Goal: Information Seeking & Learning: Find specific fact

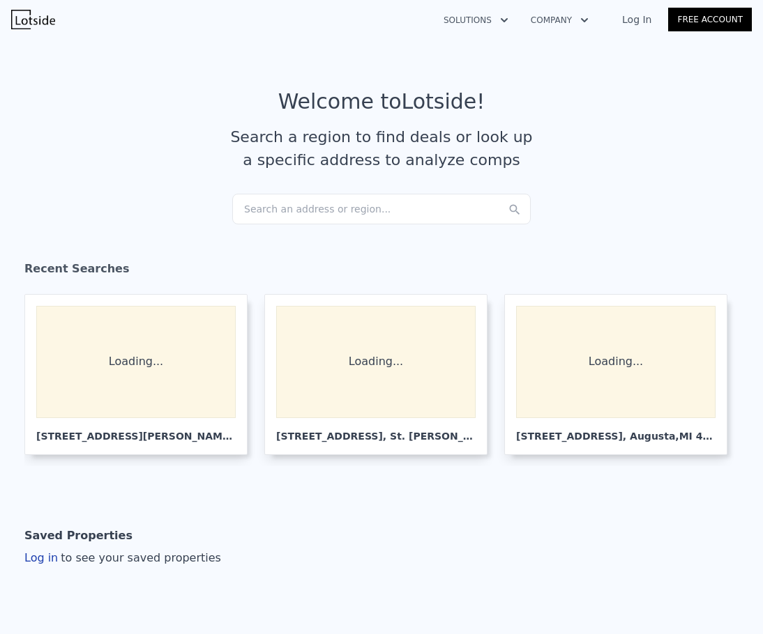
click at [330, 224] on div "Search an address or region..." at bounding box center [381, 209] width 298 height 31
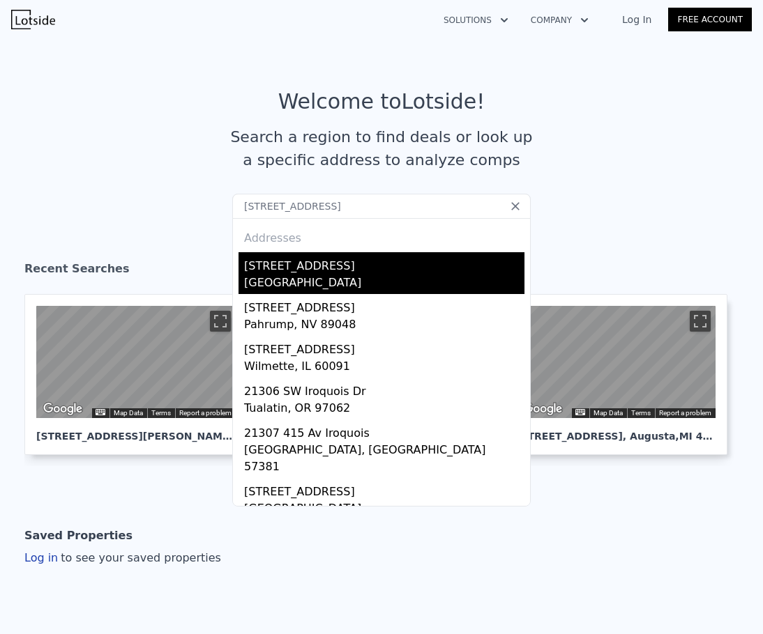
type input "[STREET_ADDRESS]"
click at [374, 286] on div "[GEOGRAPHIC_DATA]" at bounding box center [384, 285] width 280 height 20
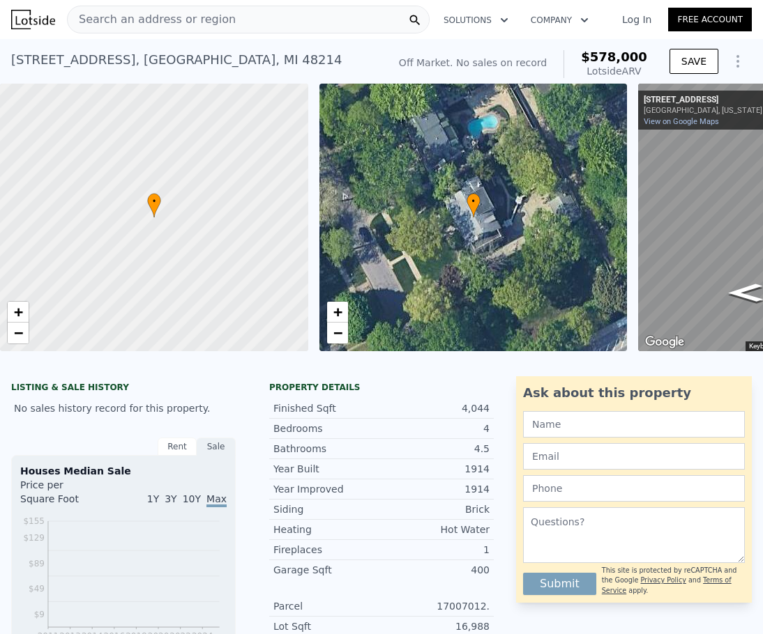
scroll to position [0, 211]
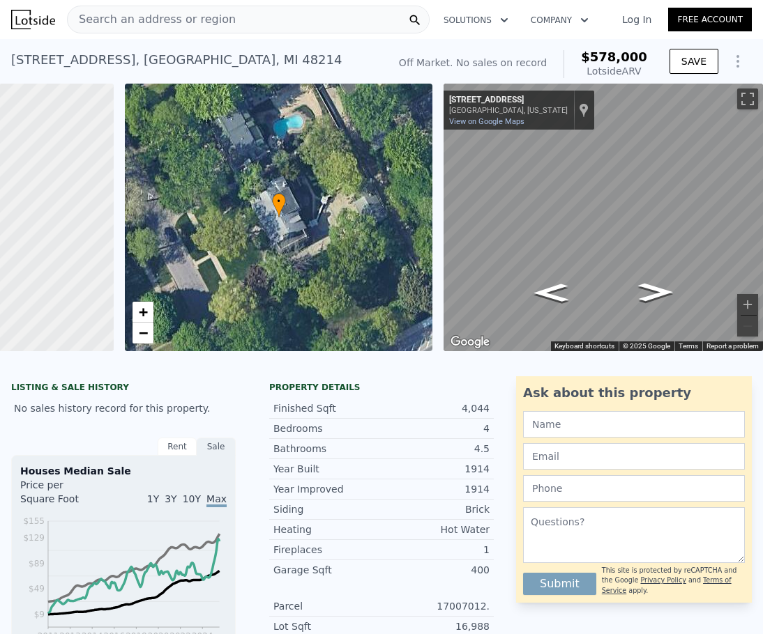
click at [286, 13] on div "Search an address or region" at bounding box center [248, 20] width 362 height 28
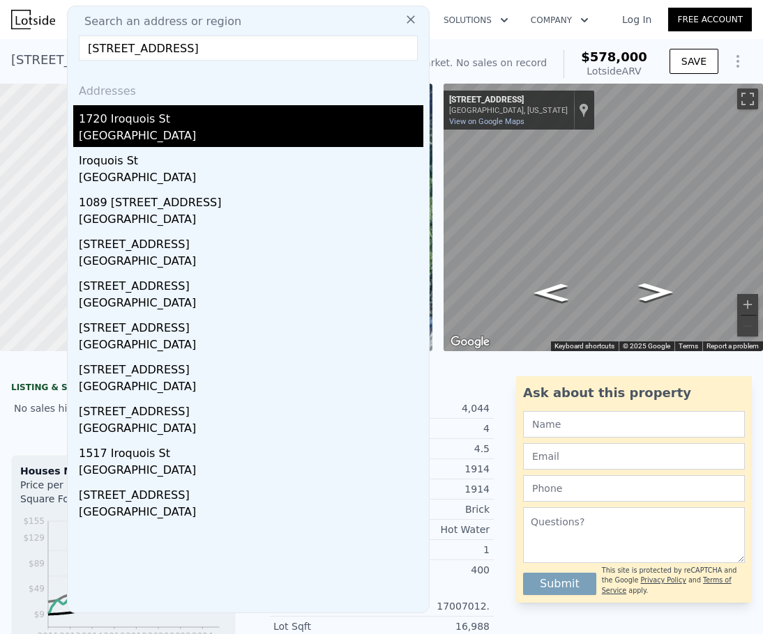
type input "[STREET_ADDRESS]"
click at [239, 119] on div "1720 Iroquois St" at bounding box center [251, 116] width 344 height 22
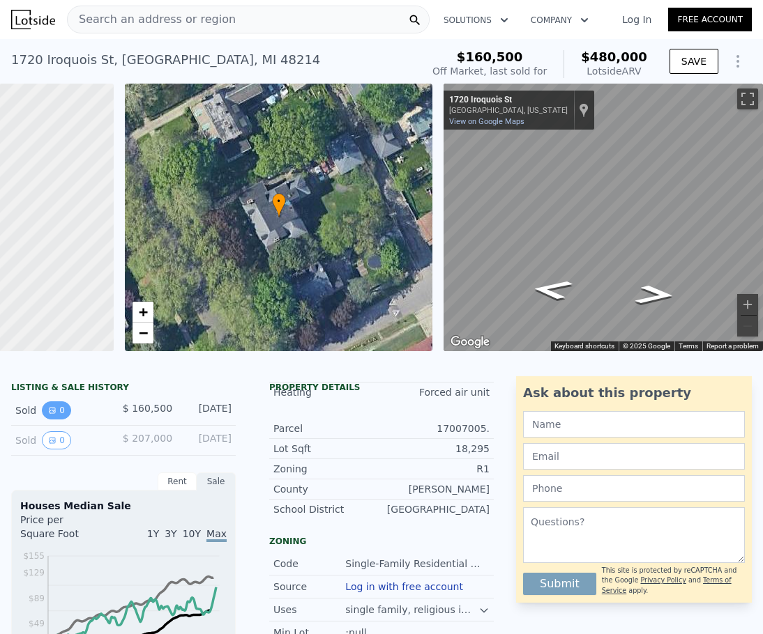
click at [61, 415] on button "0" at bounding box center [56, 411] width 29 height 18
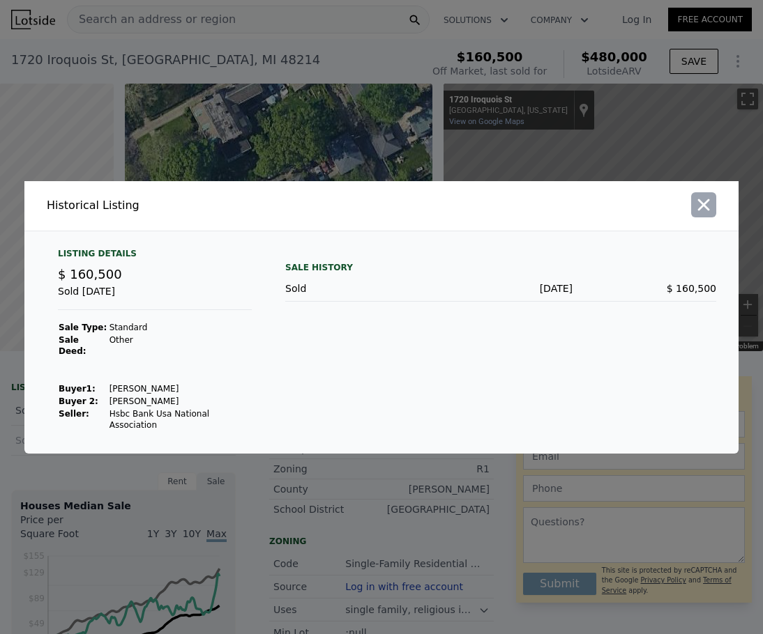
click at [703, 211] on icon "button" at bounding box center [704, 205] width 12 height 12
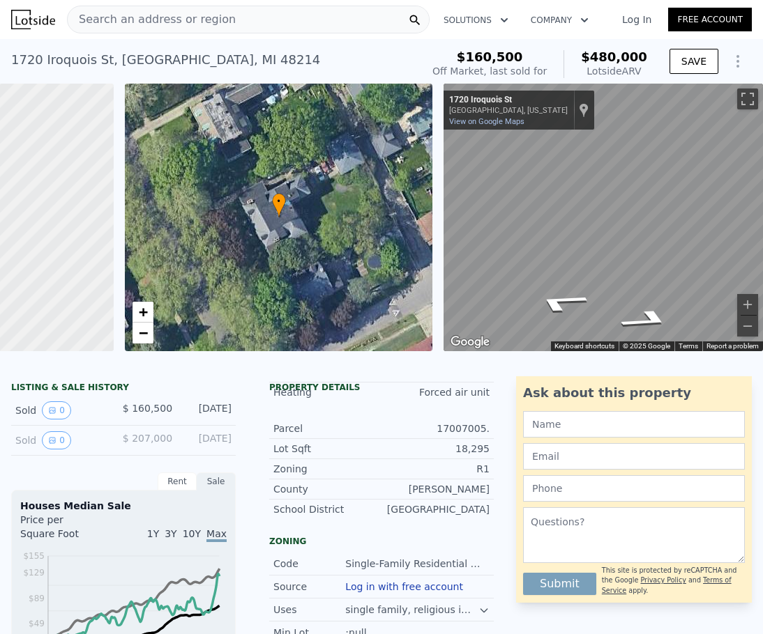
click at [762, 213] on html "Search an address or region Solutions Company Open main menu Log In Free Accoun…" at bounding box center [381, 317] width 763 height 634
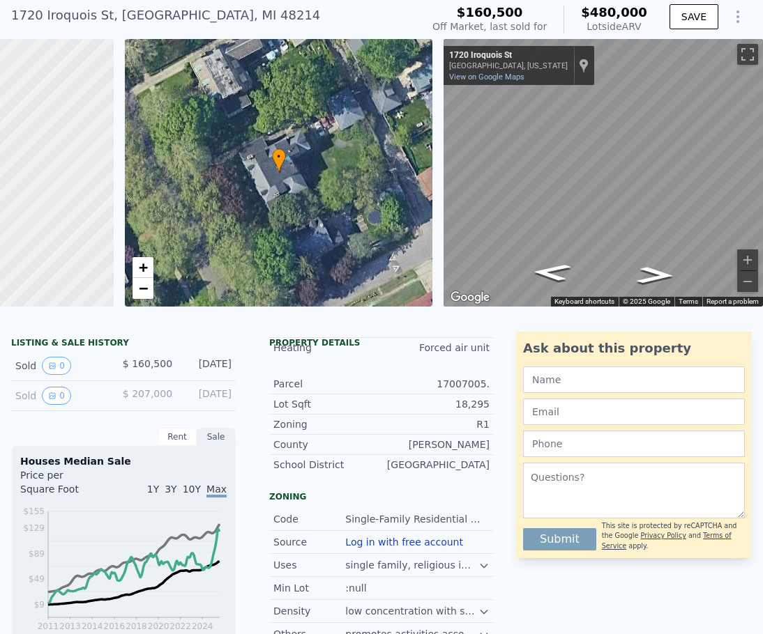
scroll to position [5, 0]
